Goal: Task Accomplishment & Management: Manage account settings

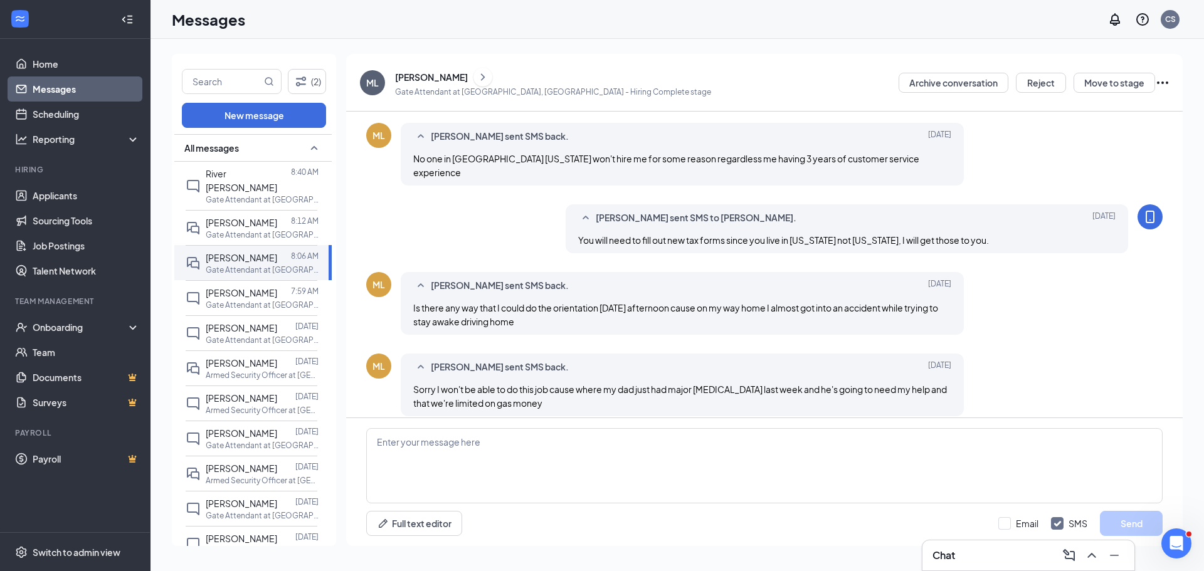
scroll to position [439, 0]
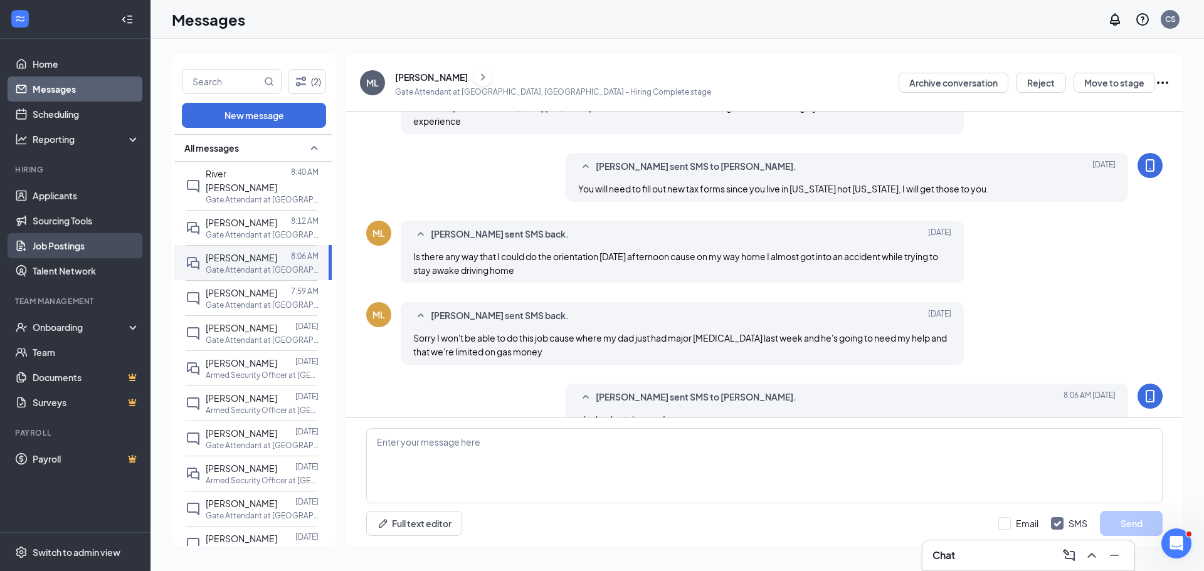
click at [75, 255] on link "Job Postings" at bounding box center [86, 245] width 107 height 25
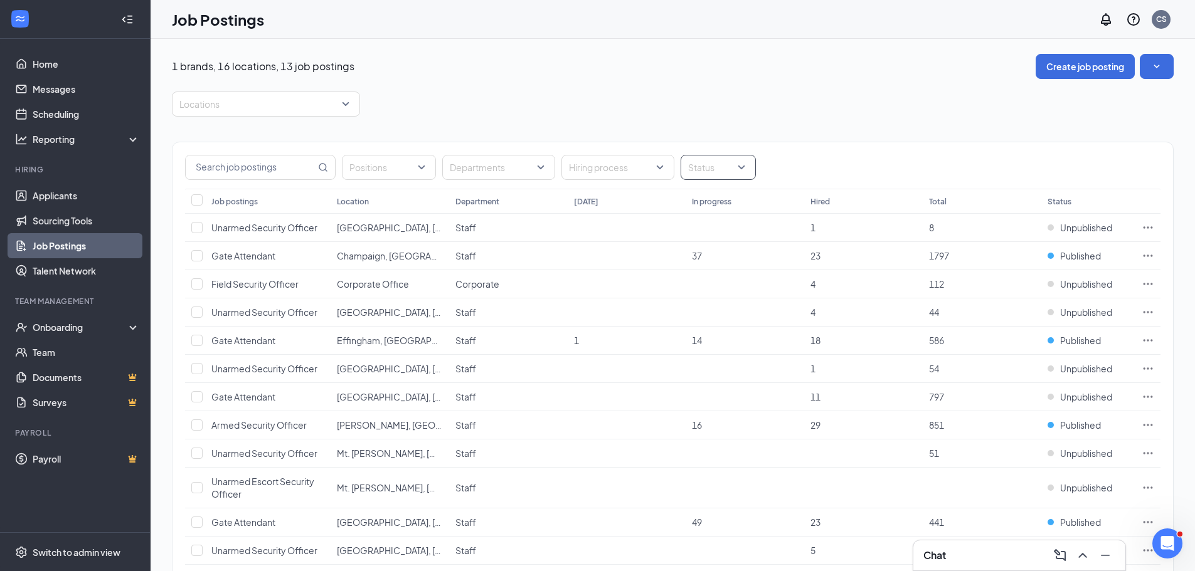
click at [742, 169] on div "Status" at bounding box center [718, 167] width 75 height 25
click at [702, 233] on div "Published" at bounding box center [726, 231] width 70 height 14
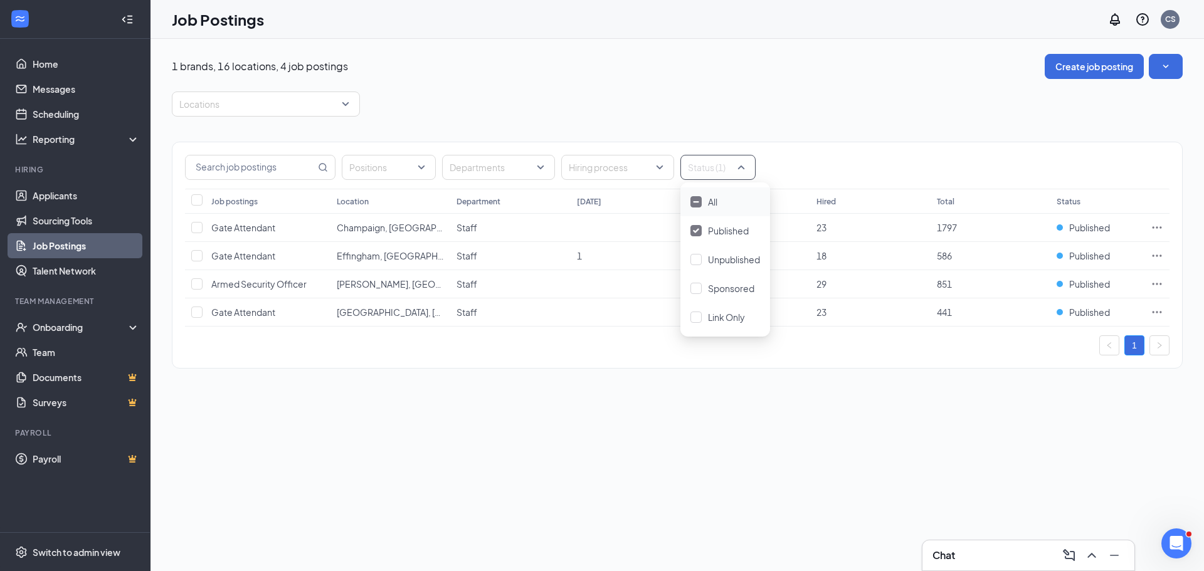
click at [695, 283] on div at bounding box center [696, 288] width 11 height 11
click at [728, 119] on div "Positions Departments Hiring process Status (2) Job postings Location Departmen…" at bounding box center [677, 249] width 1011 height 265
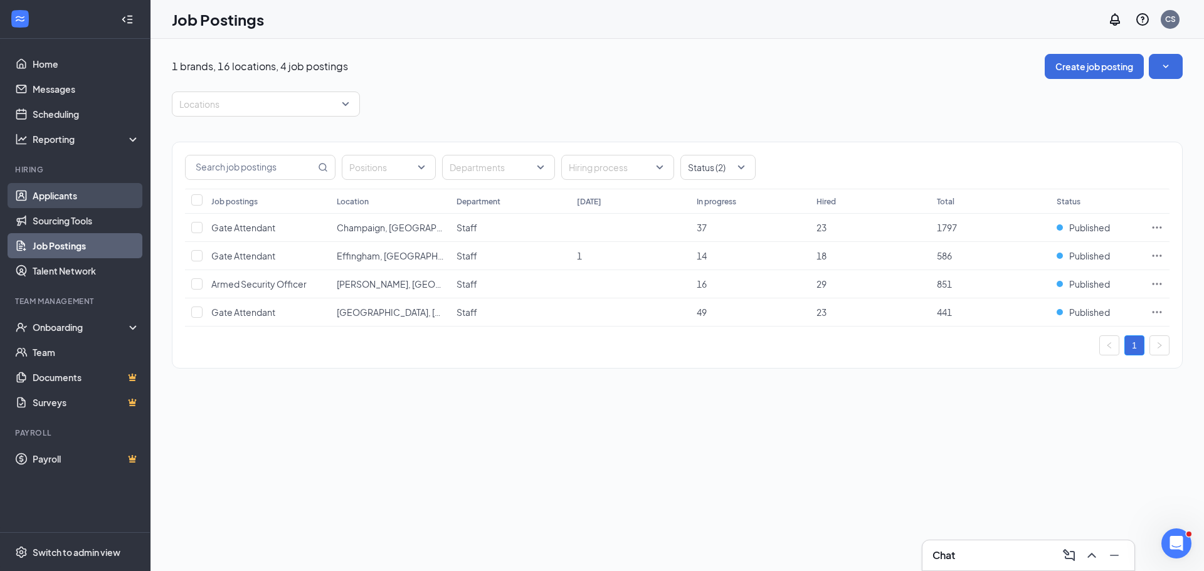
click at [48, 198] on link "Applicants" at bounding box center [86, 195] width 107 height 25
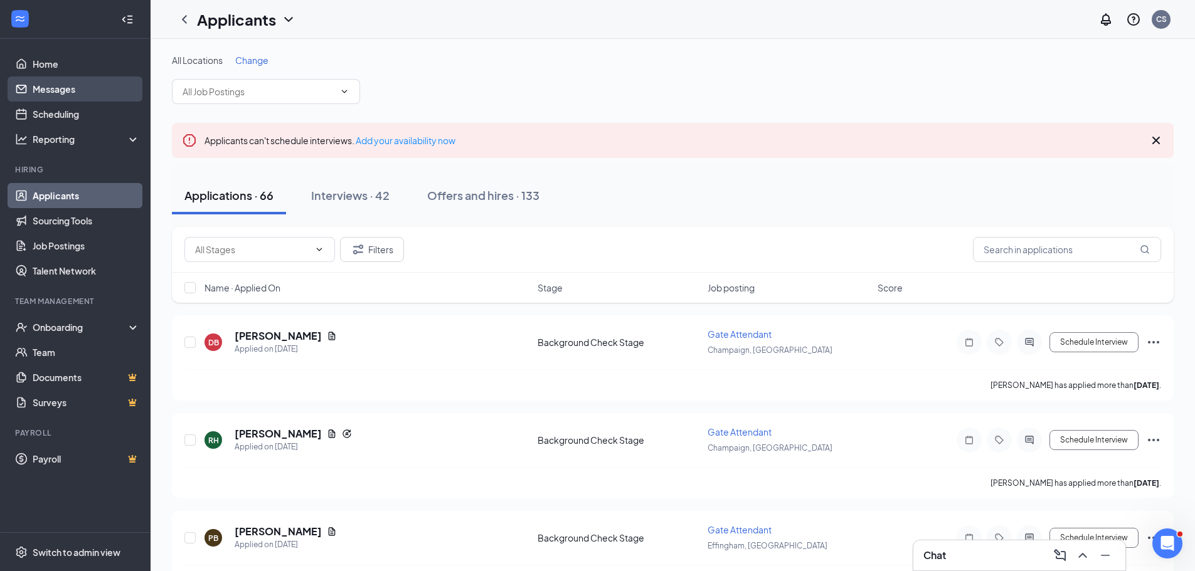
click at [54, 93] on link "Messages" at bounding box center [86, 89] width 107 height 25
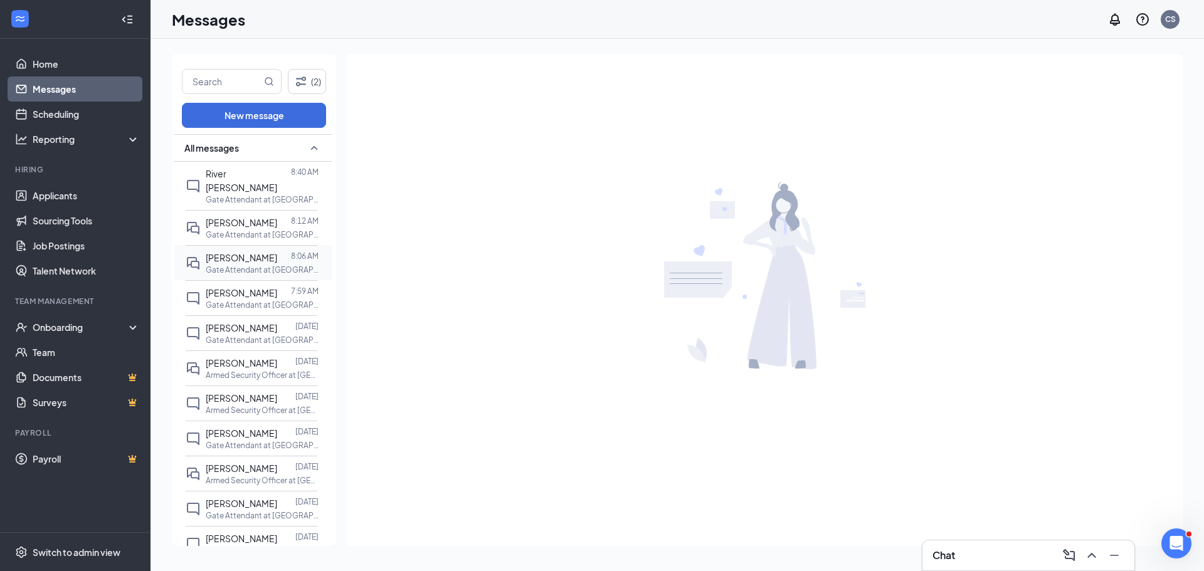
click at [238, 265] on p "Gate Attendant at [GEOGRAPHIC_DATA], [GEOGRAPHIC_DATA]" at bounding box center [262, 270] width 113 height 11
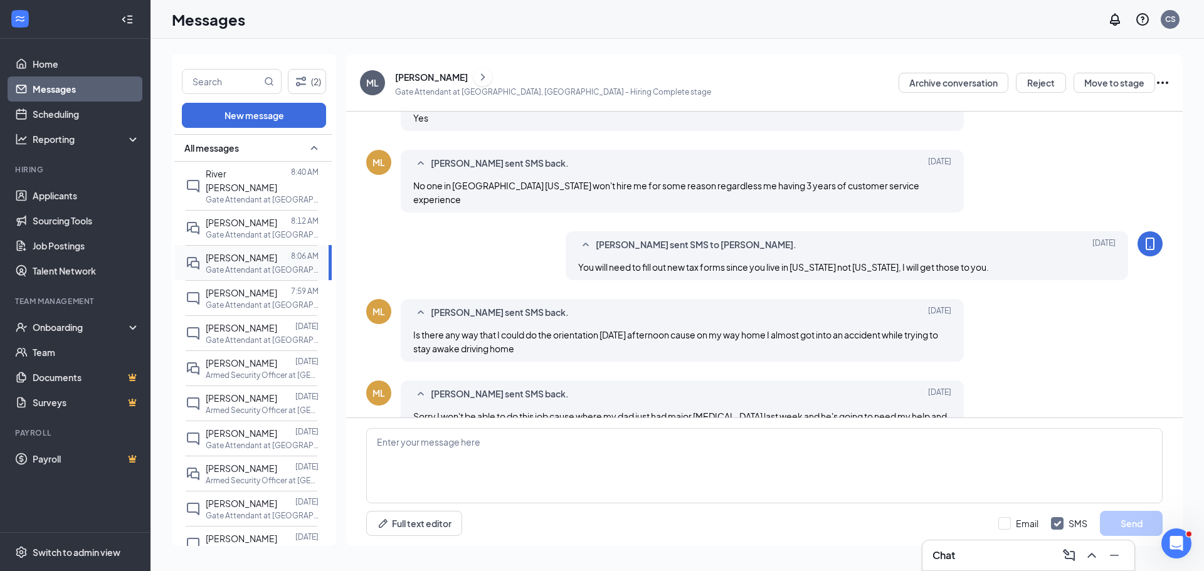
scroll to position [439, 0]
